Goal: Find contact information: Find contact information

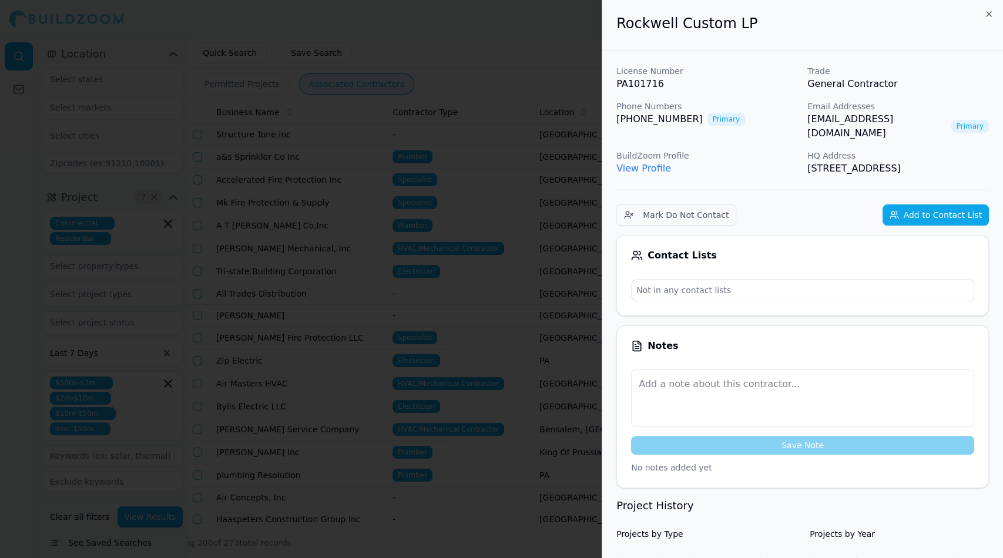
scroll to position [2859, 0]
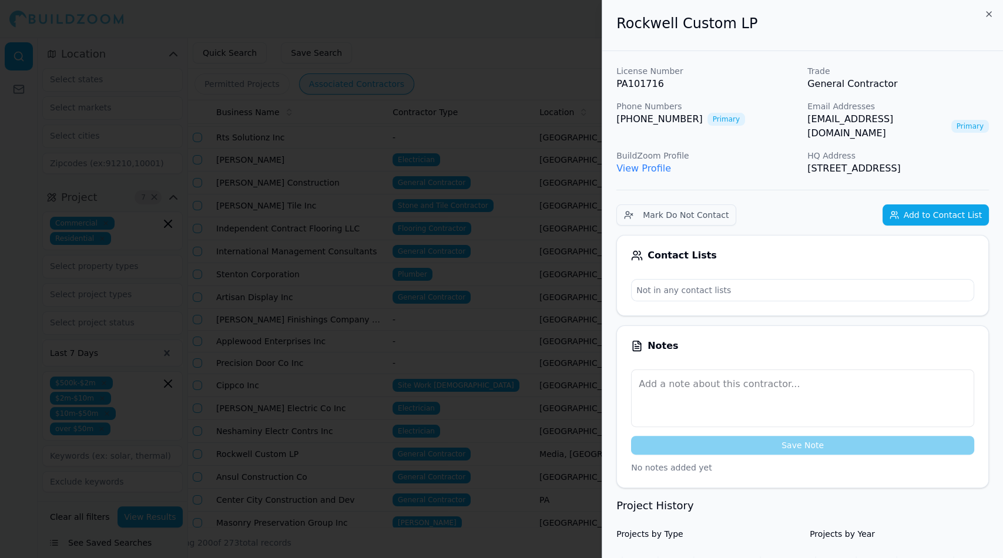
click at [514, 78] on div at bounding box center [501, 279] width 1003 height 558
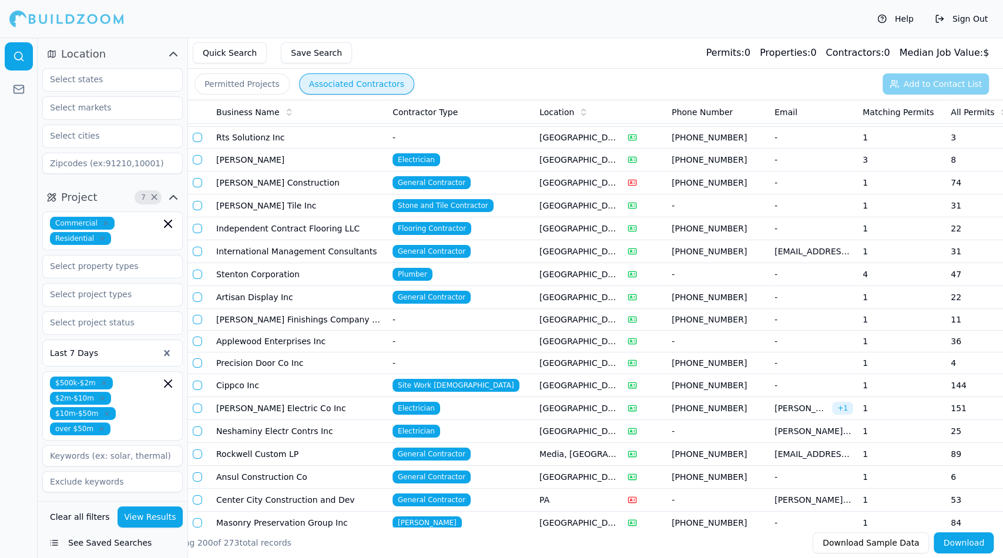
click at [344, 466] on td "Ansul Construction Co" at bounding box center [299, 477] width 176 height 23
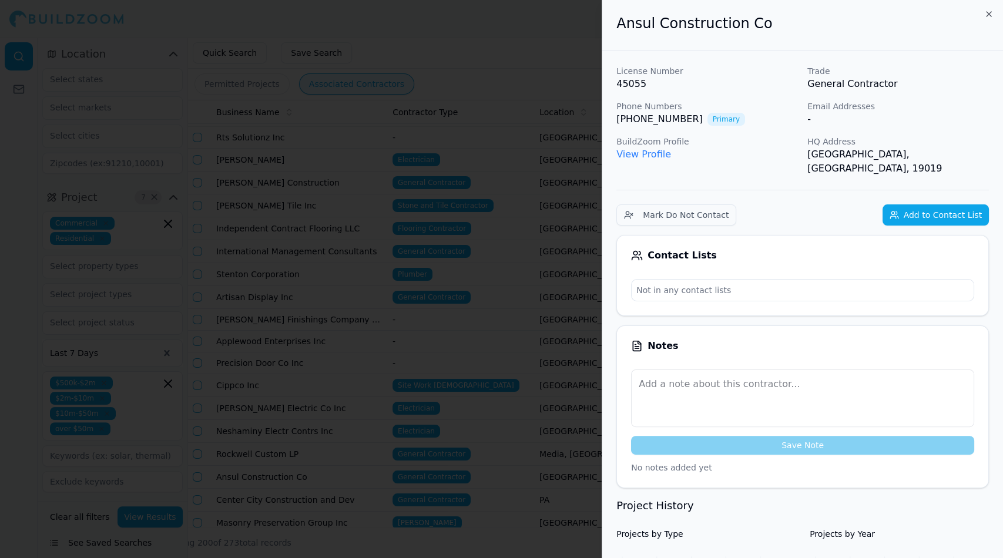
click at [638, 157] on link "View Profile" at bounding box center [643, 154] width 55 height 11
click at [505, 21] on div at bounding box center [501, 279] width 1003 height 558
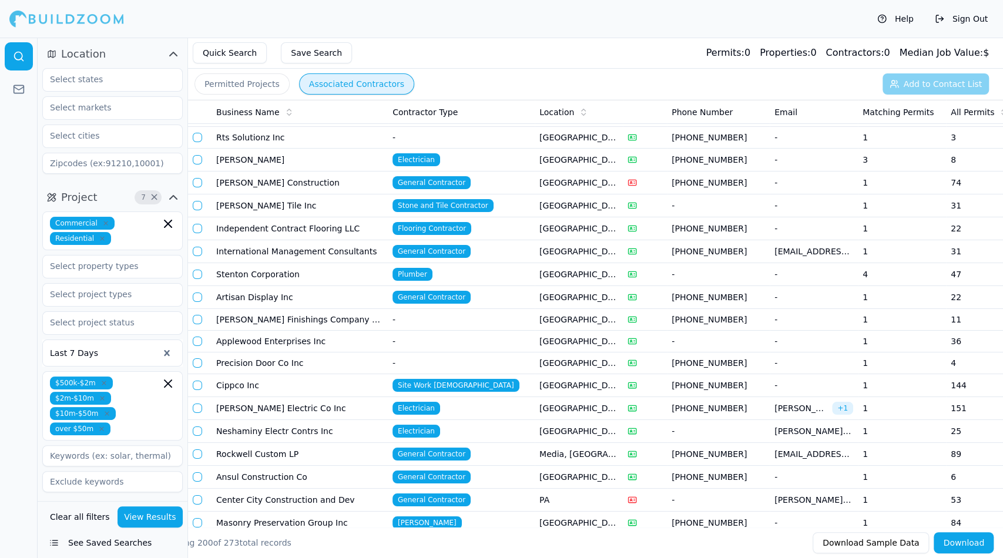
click at [349, 489] on td "Center City Construction and Dev" at bounding box center [299, 500] width 176 height 23
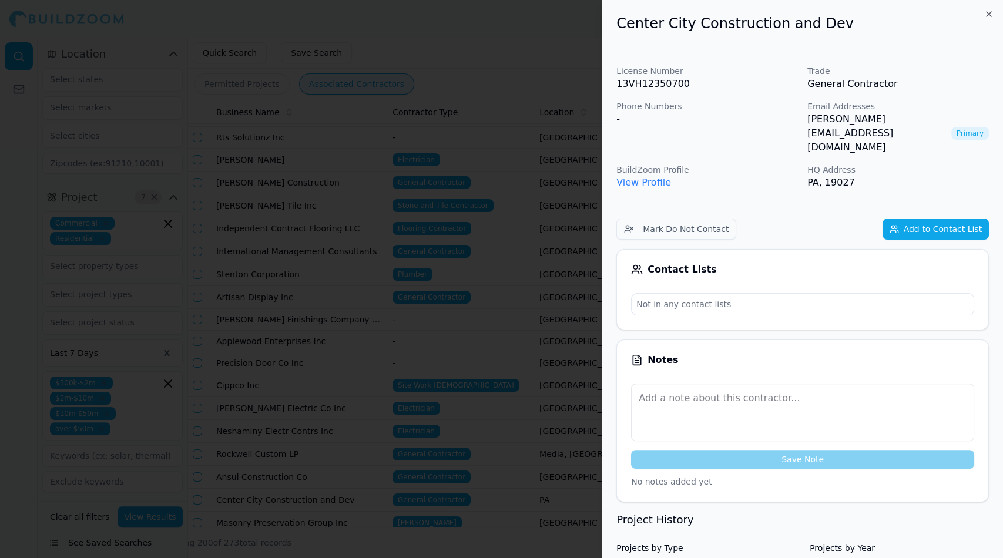
click at [645, 177] on link "View Profile" at bounding box center [643, 182] width 55 height 11
drag, startPoint x: 950, startPoint y: 119, endPoint x: 804, endPoint y: 121, distance: 146.3
click at [804, 121] on div "License Number 13VH12350700 Trade General Contractor Phone Numbers - Email Addr…" at bounding box center [802, 127] width 372 height 125
copy link "[PERSON_NAME][EMAIL_ADDRESS][DOMAIN_NAME]"
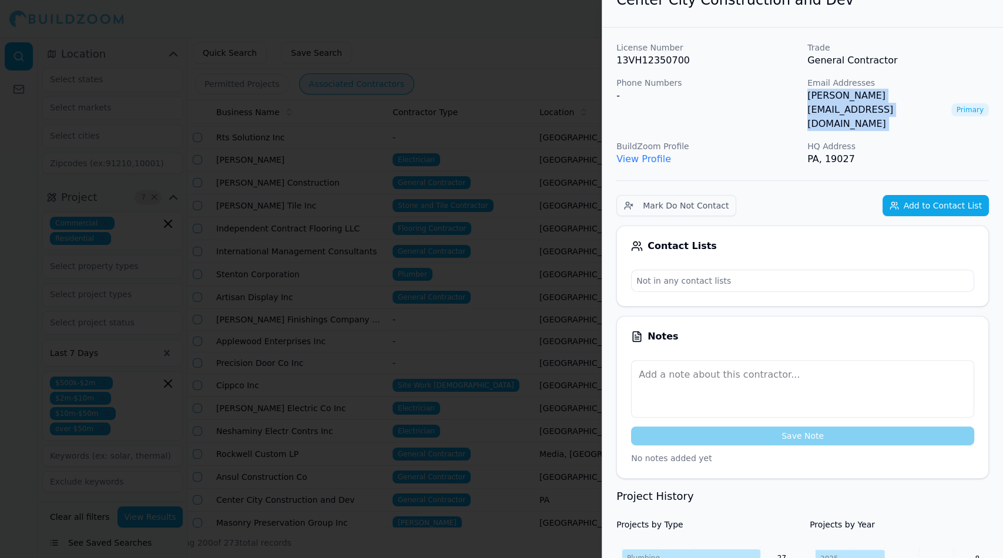
scroll to position [24, 0]
click at [353, 469] on div at bounding box center [501, 279] width 1003 height 558
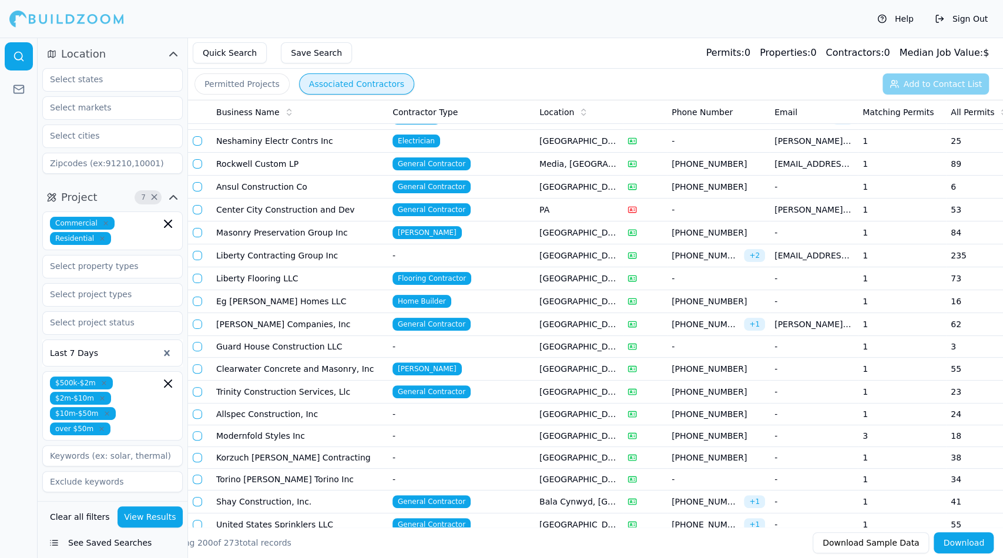
scroll to position [3151, 0]
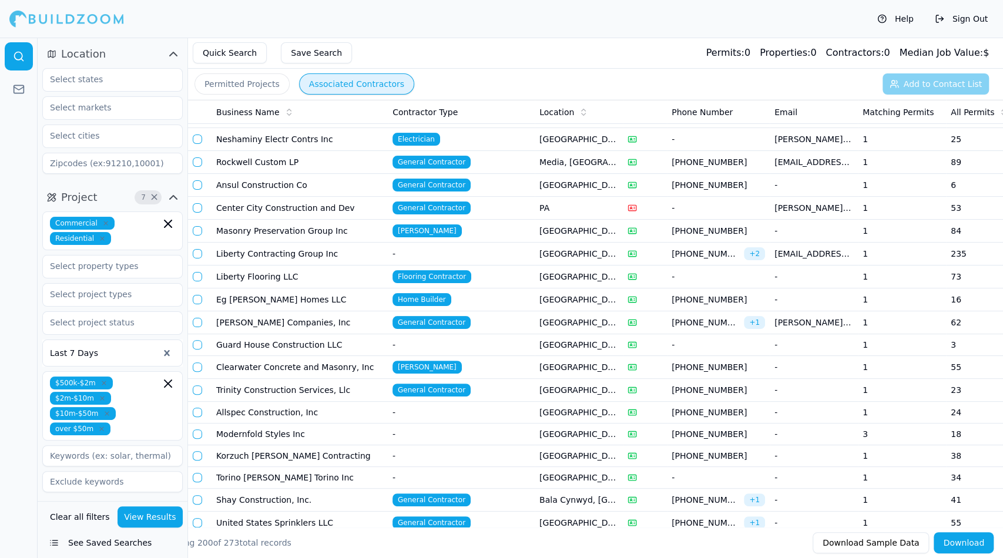
click at [318, 379] on td "Trinity Construction Services, Llc" at bounding box center [299, 390] width 176 height 23
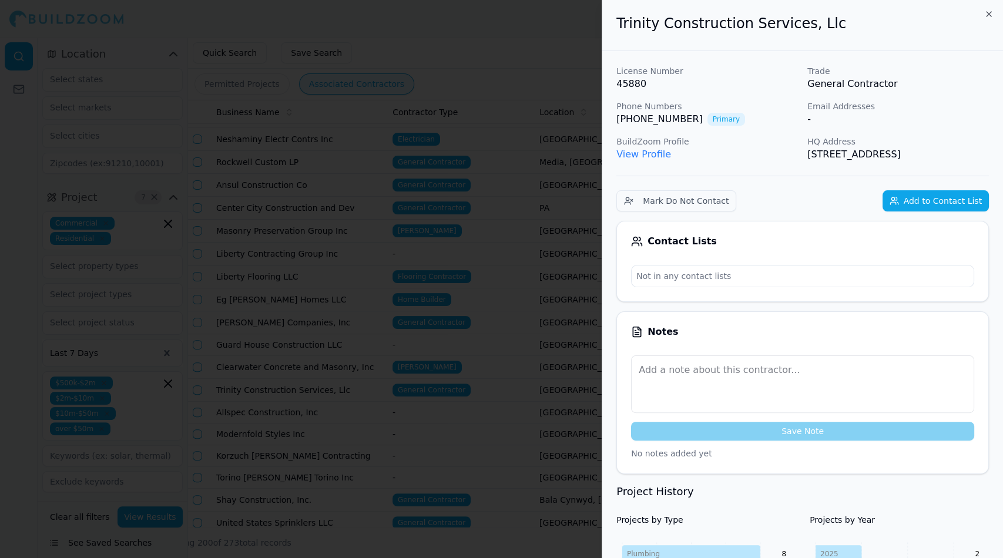
click at [633, 153] on link "View Profile" at bounding box center [643, 154] width 55 height 11
